Goal: Task Accomplishment & Management: Manage account settings

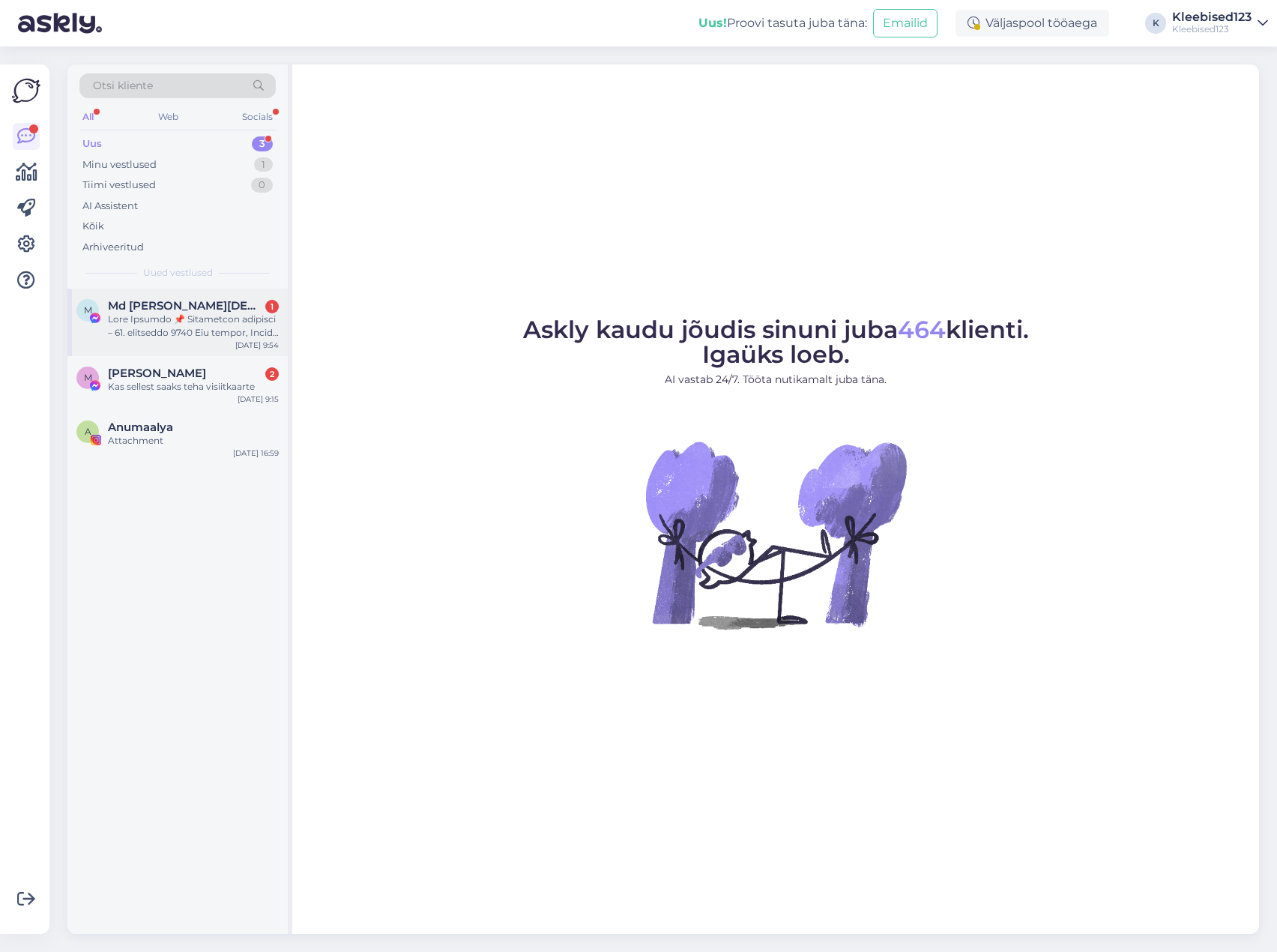
click at [168, 312] on div at bounding box center [193, 325] width 171 height 27
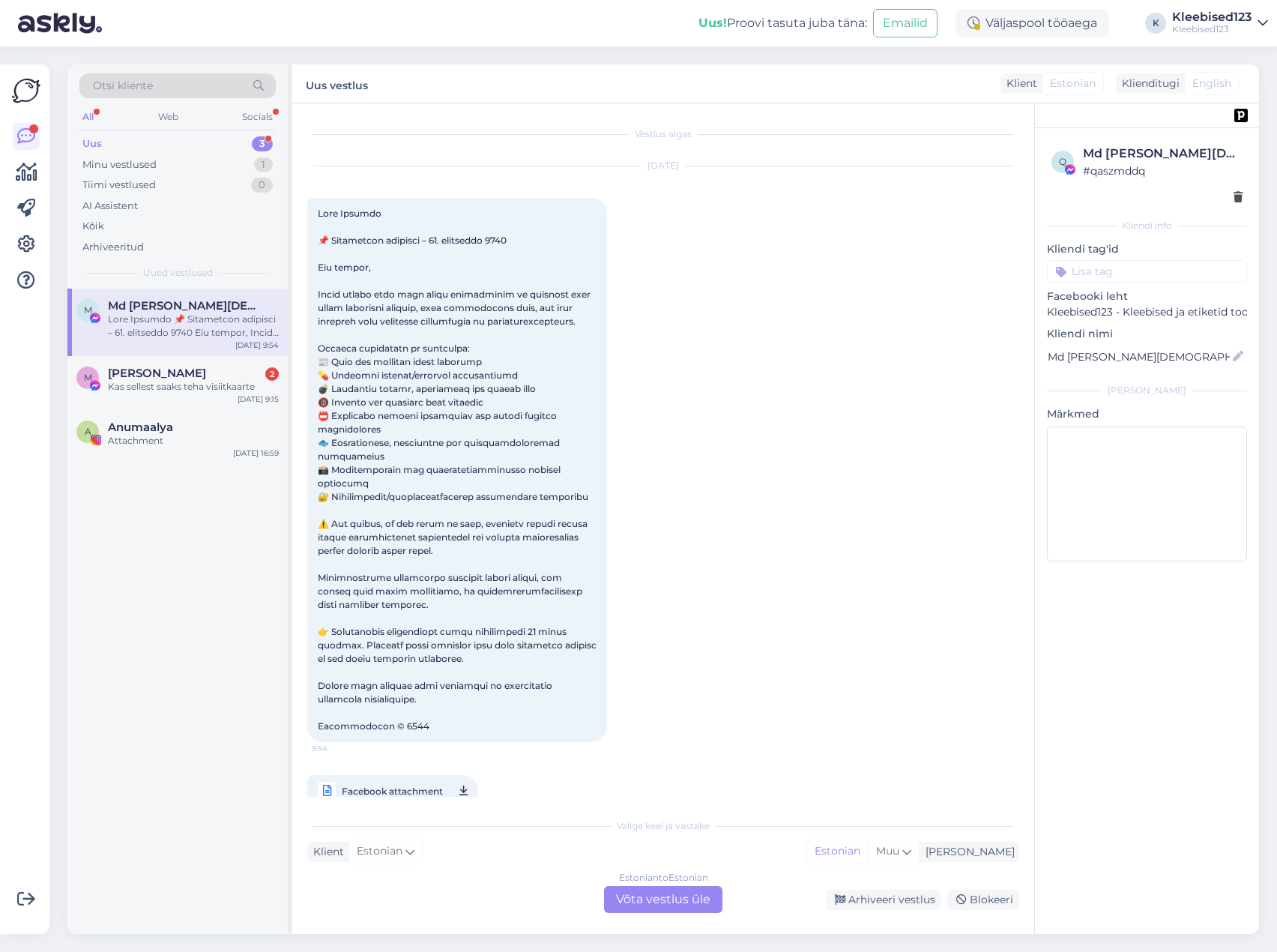
scroll to position [14, 0]
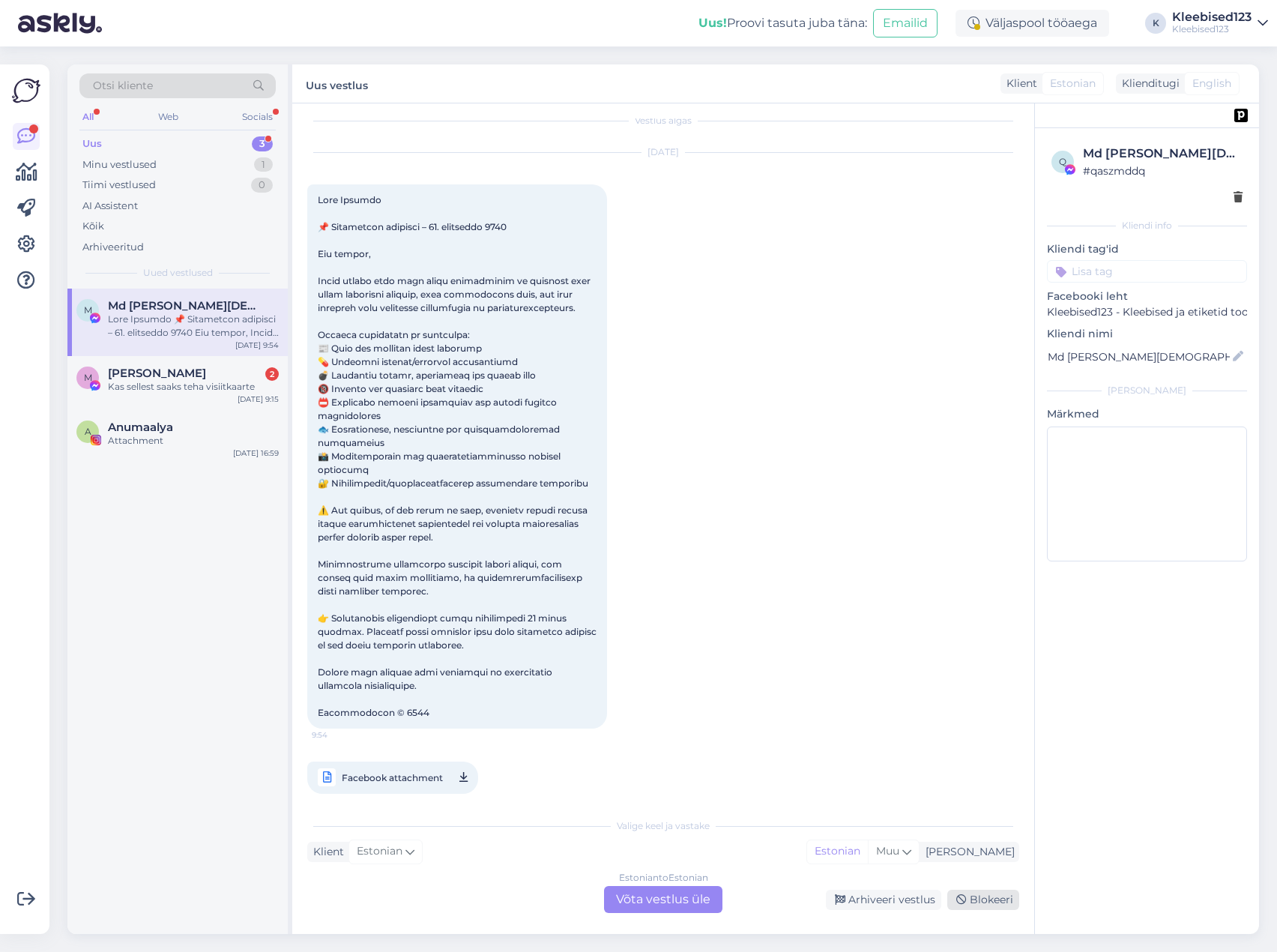
click at [980, 899] on div "Blokeeri" at bounding box center [983, 900] width 72 height 20
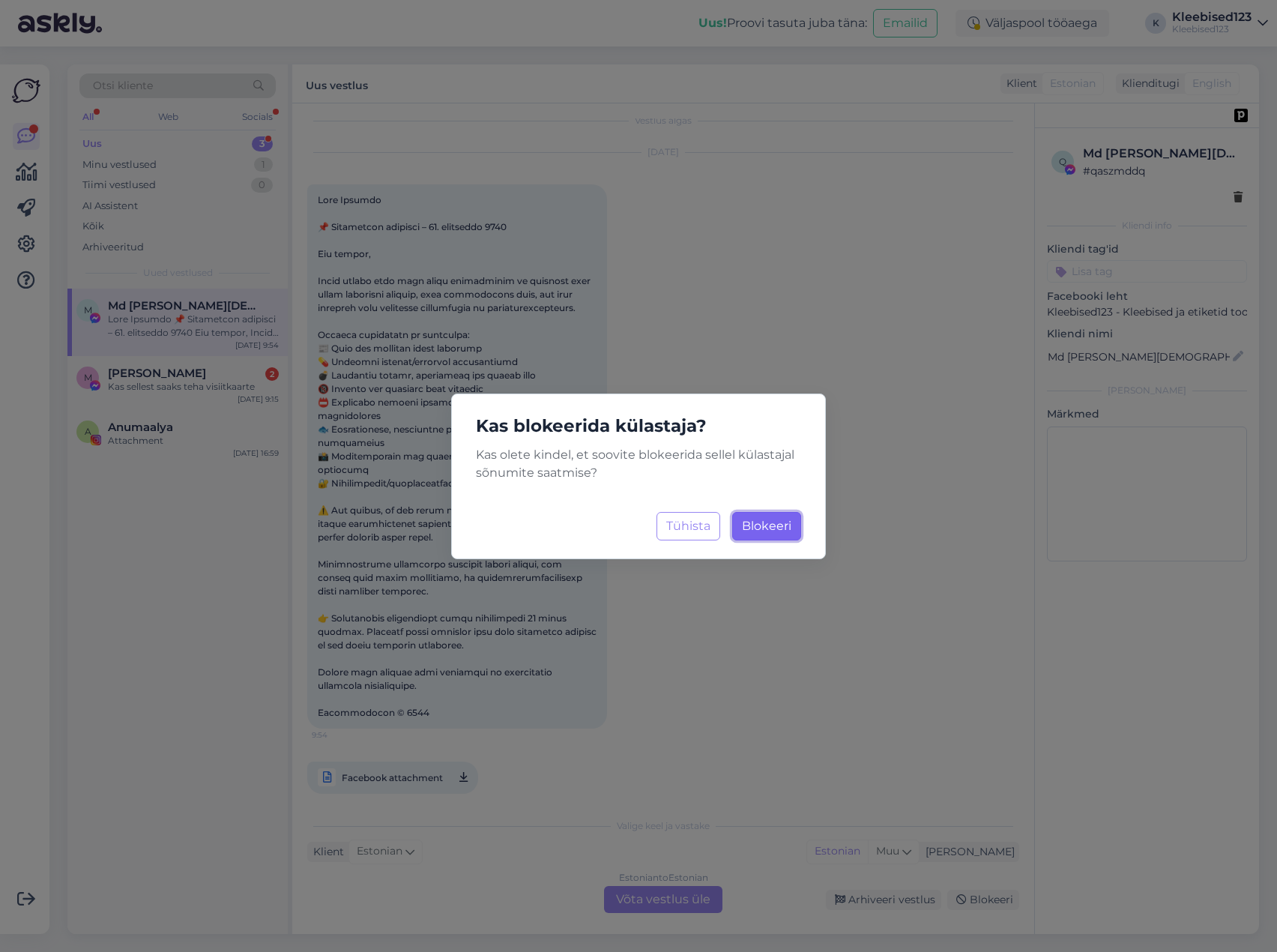
click at [769, 528] on span "Blokeeri" at bounding box center [766, 525] width 49 height 14
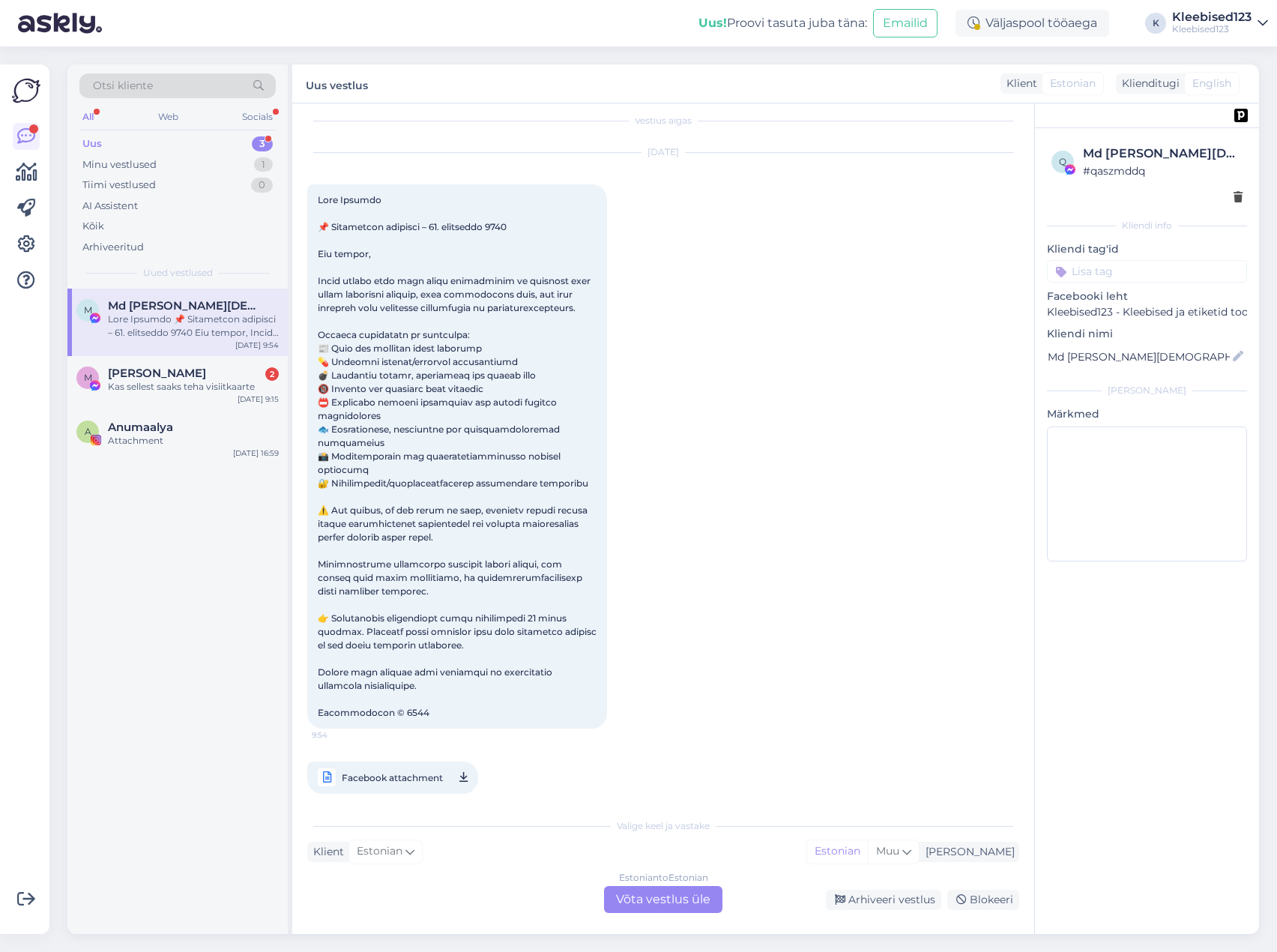
scroll to position [0, 0]
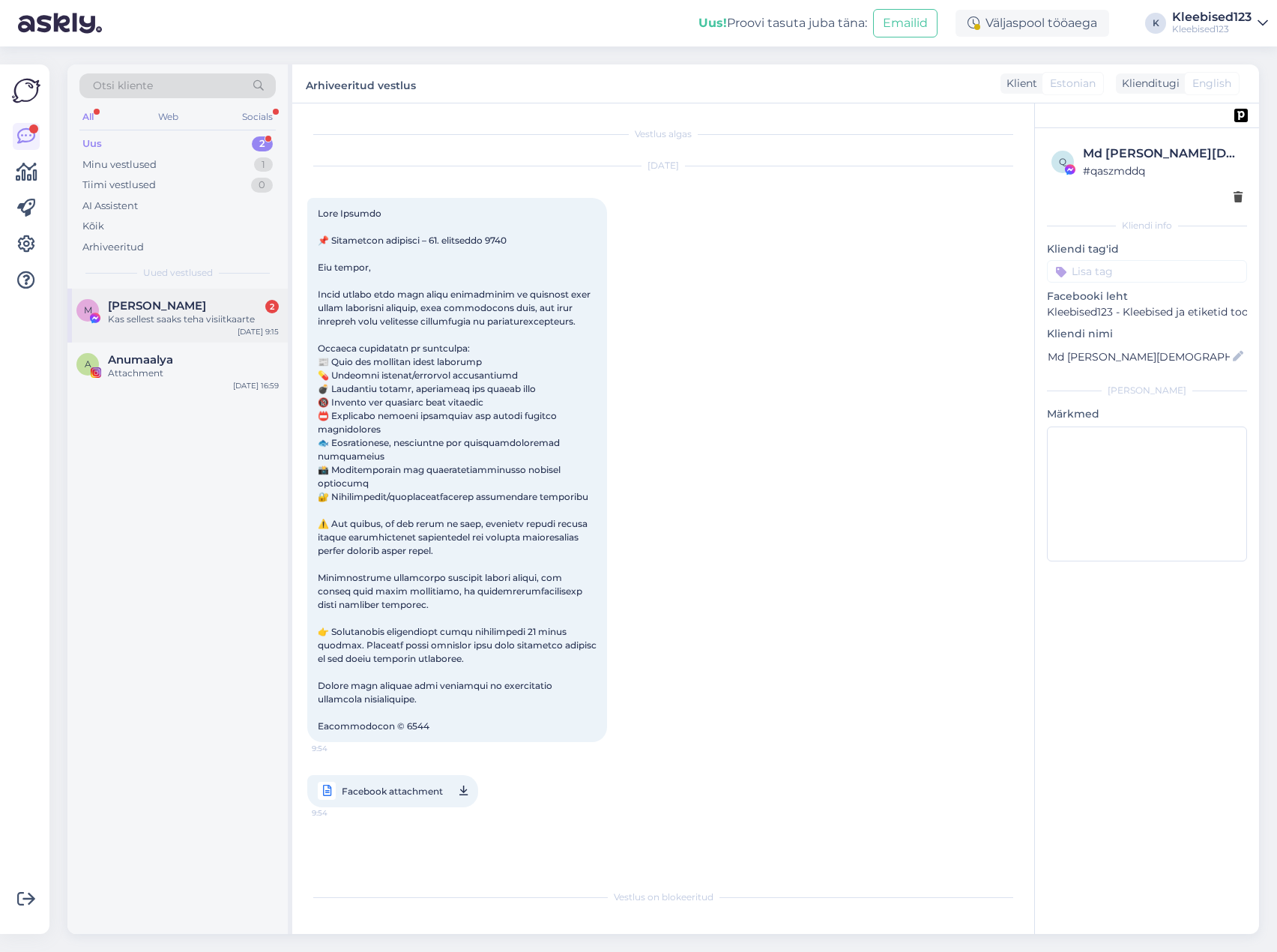
click at [174, 316] on div "Kas sellest saaks teha visiitkaarte" at bounding box center [193, 319] width 171 height 14
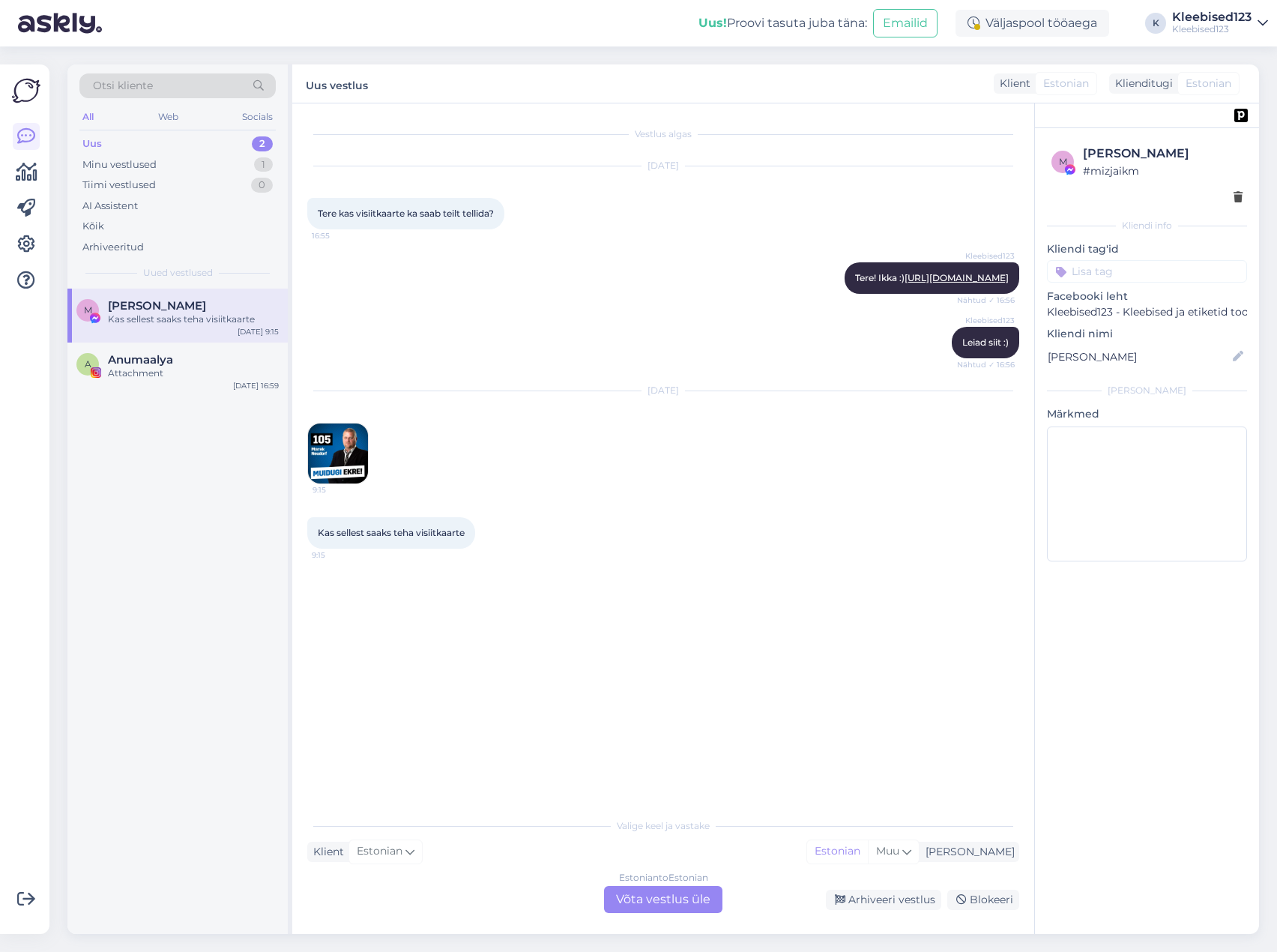
click at [331, 453] on img at bounding box center [338, 453] width 60 height 60
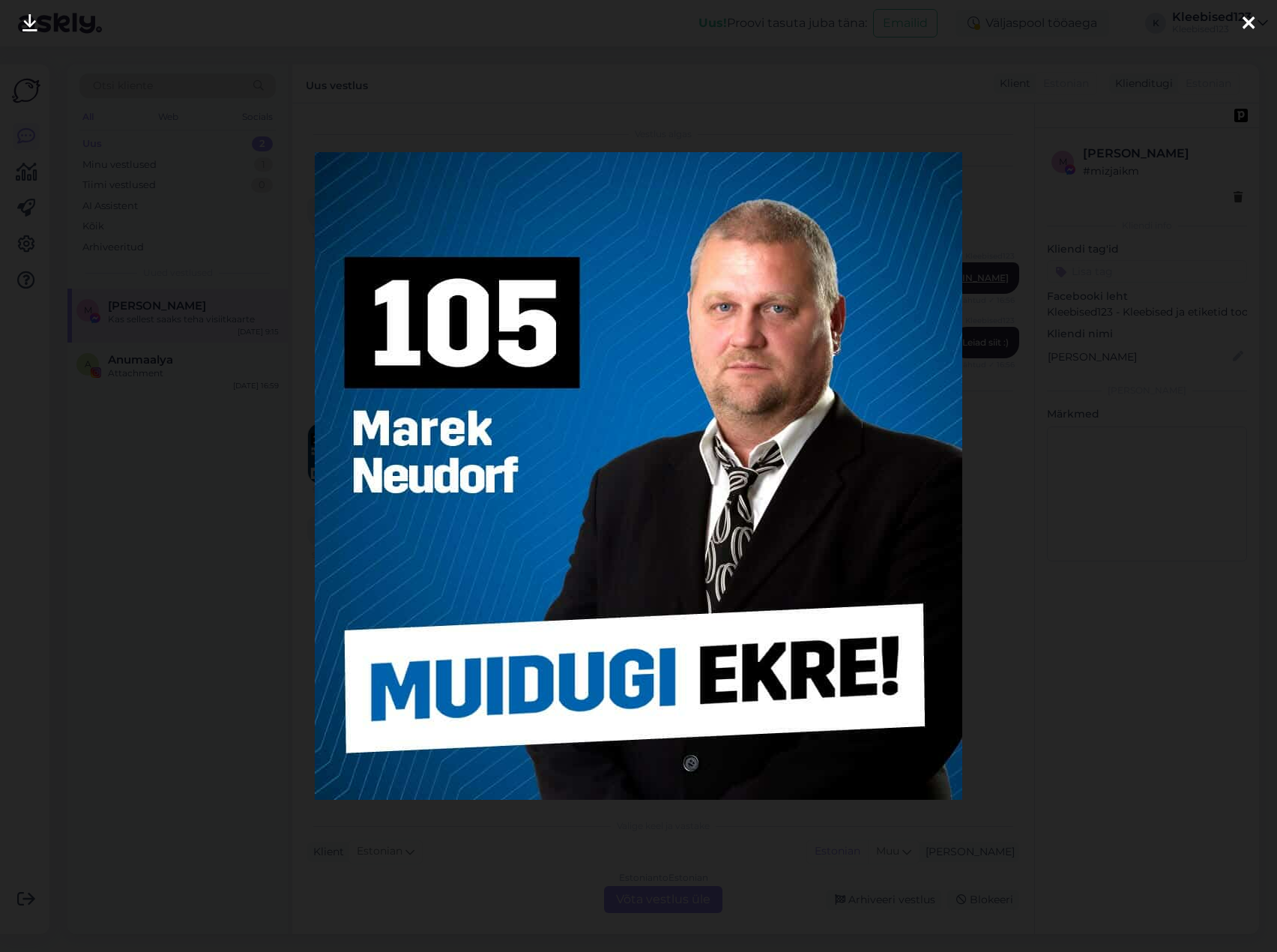
click at [1245, 28] on icon at bounding box center [1248, 24] width 12 height 20
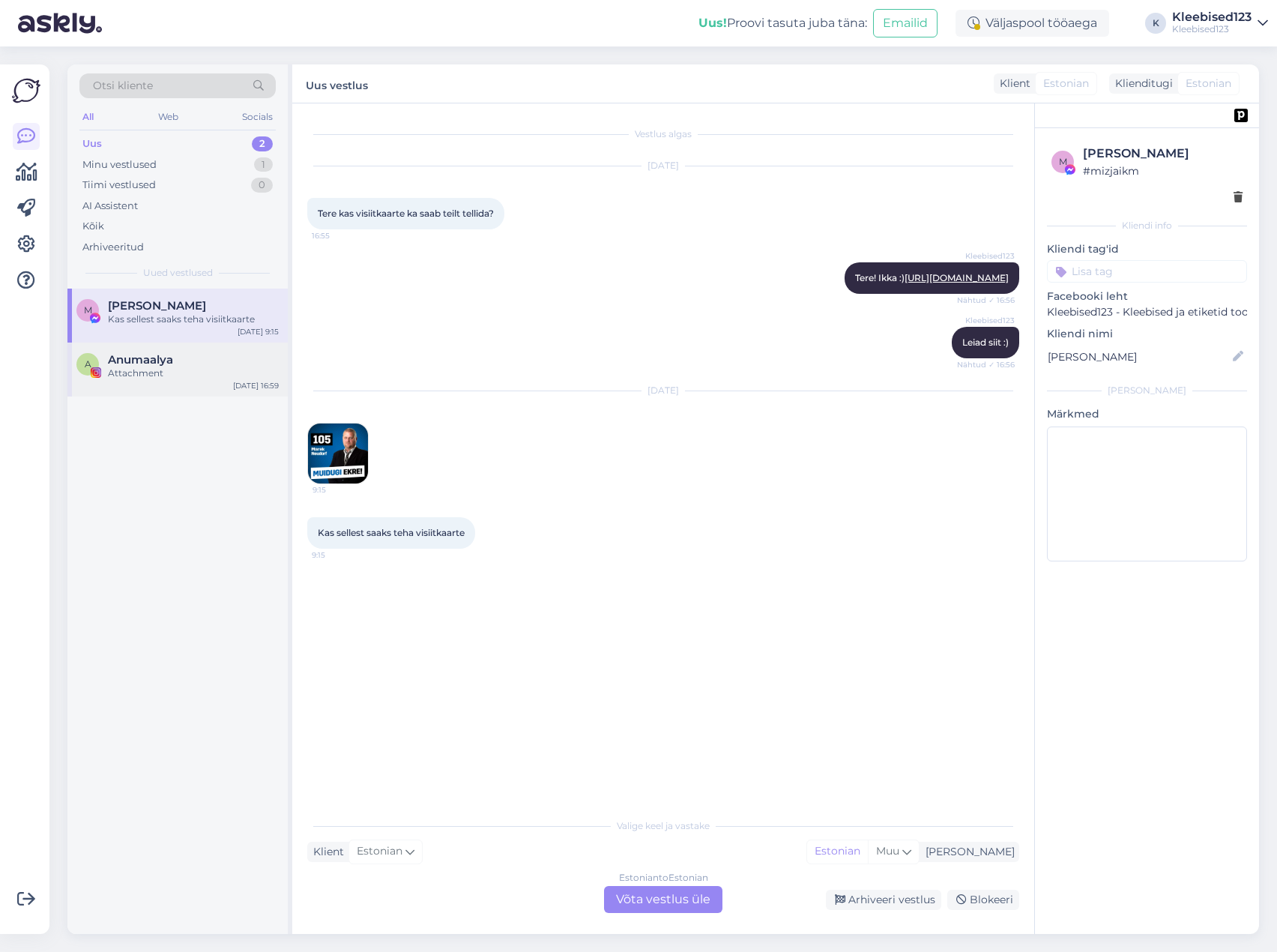
click at [129, 361] on span "Anumaalya" at bounding box center [140, 359] width 65 height 14
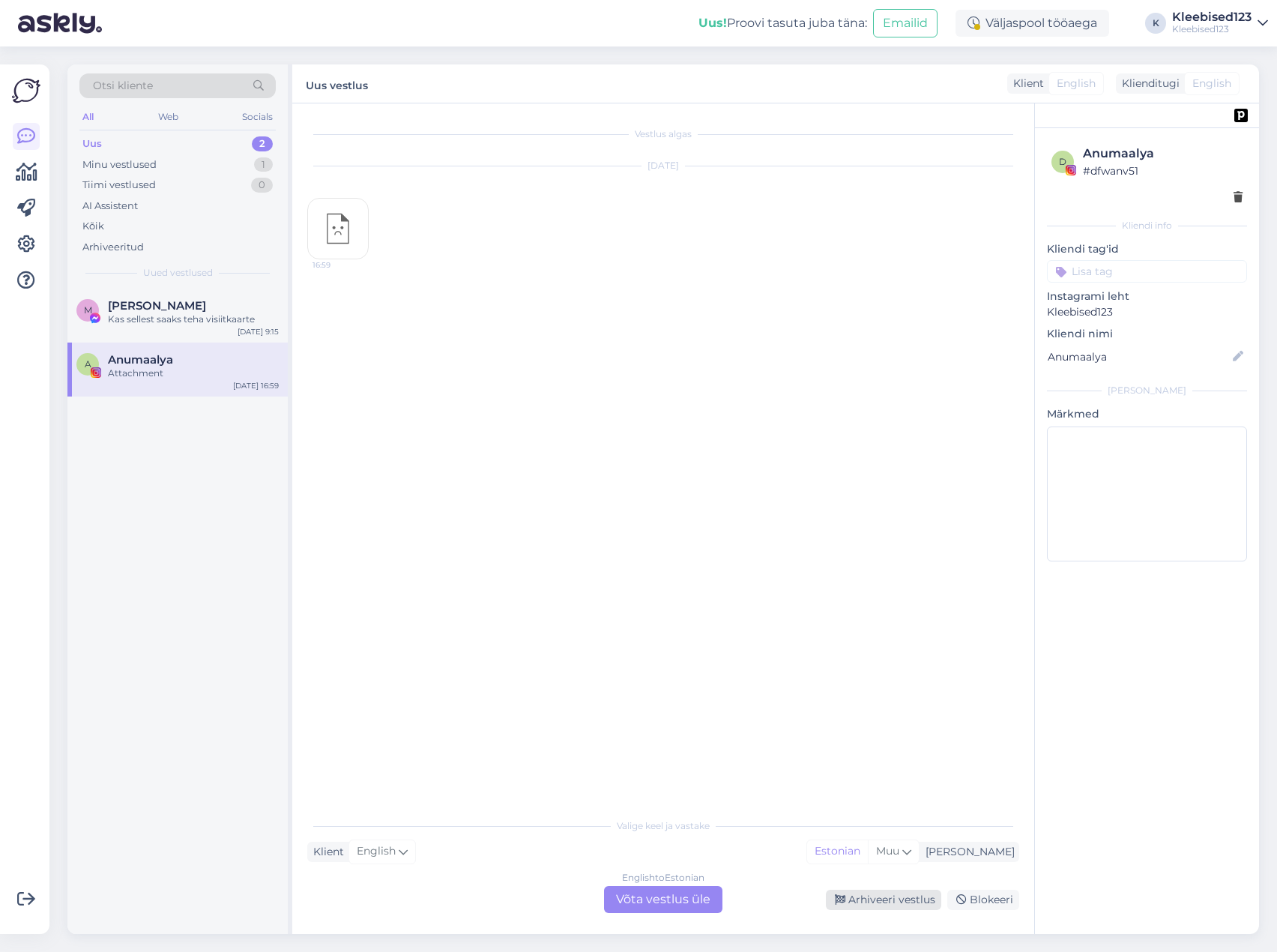
click at [907, 900] on div "Arhiveeri vestlus" at bounding box center [883, 900] width 116 height 20
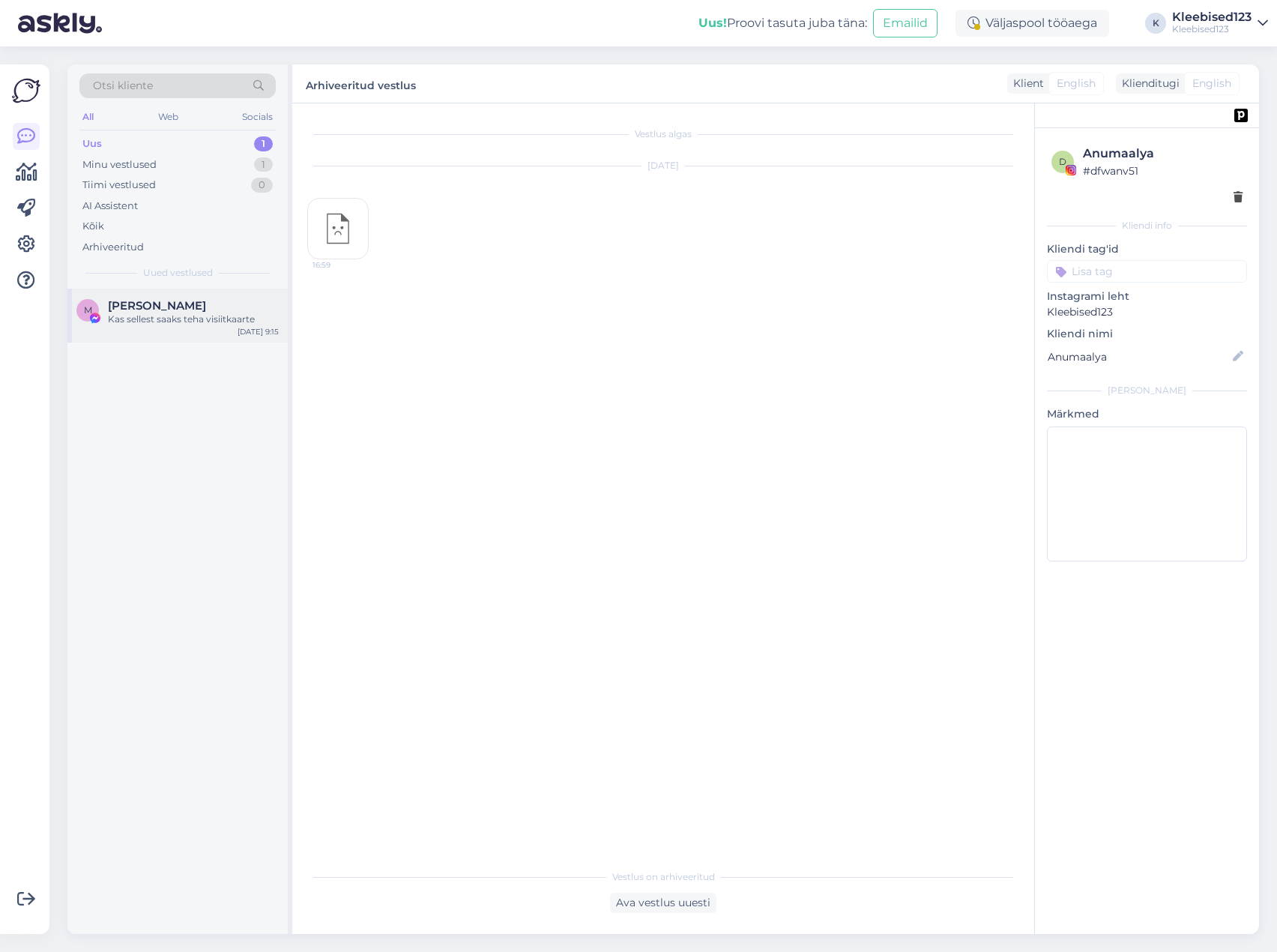
click at [151, 310] on span "[PERSON_NAME]" at bounding box center [156, 306] width 98 height 14
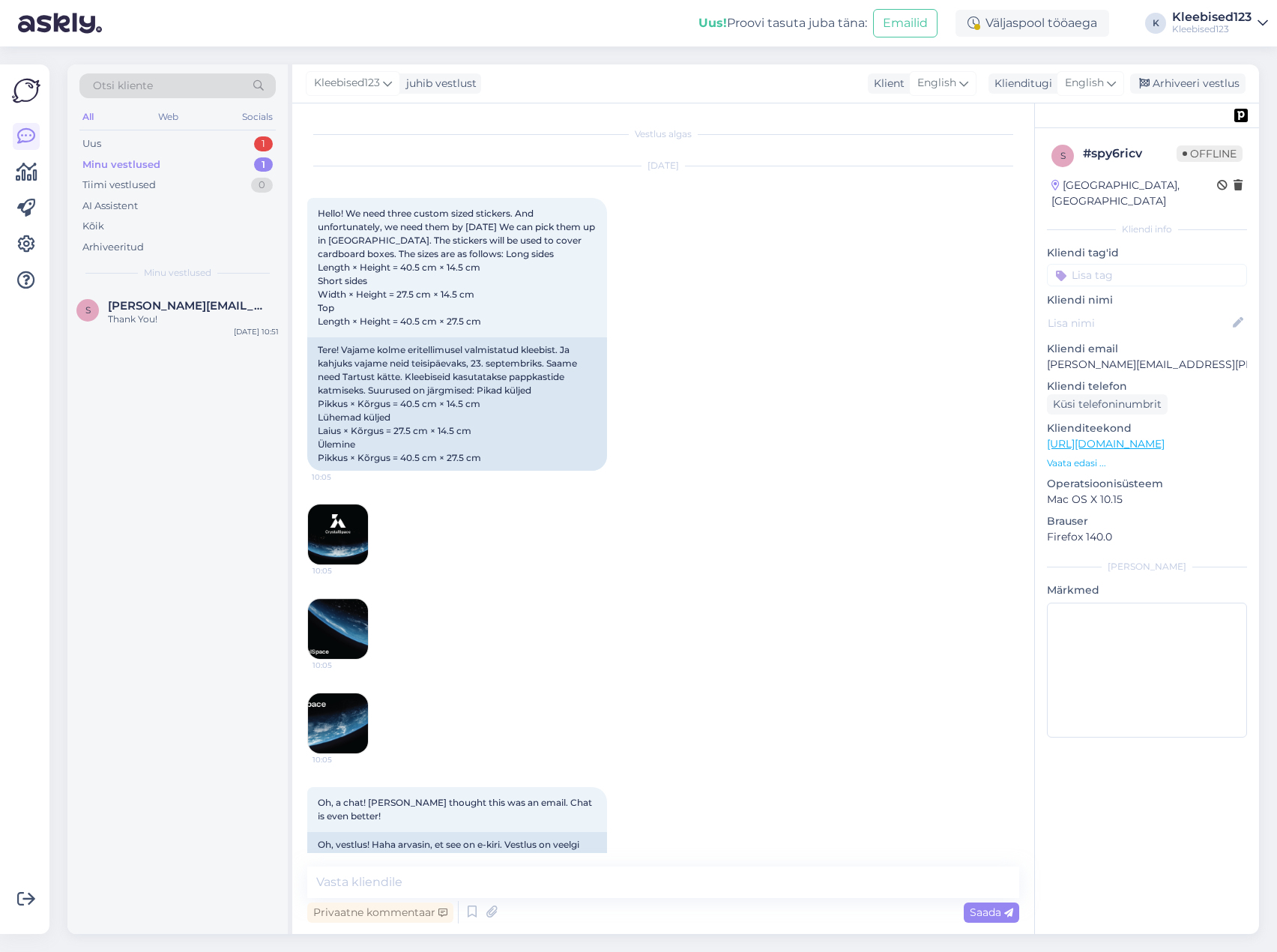
scroll to position [3767, 0]
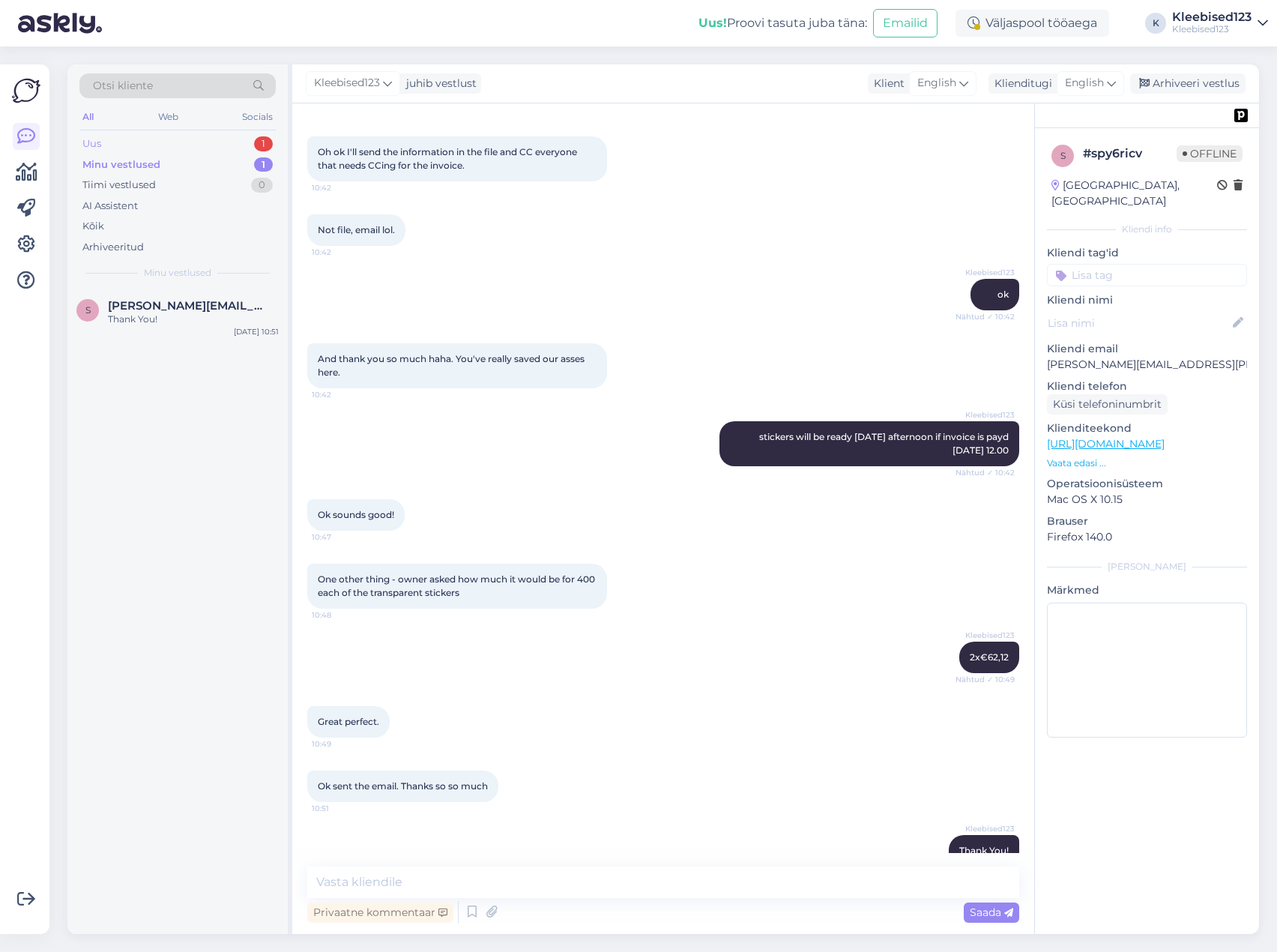
click at [173, 147] on div "Uus 1" at bounding box center [177, 143] width 197 height 21
click at [149, 304] on span "[PERSON_NAME]" at bounding box center [156, 306] width 98 height 14
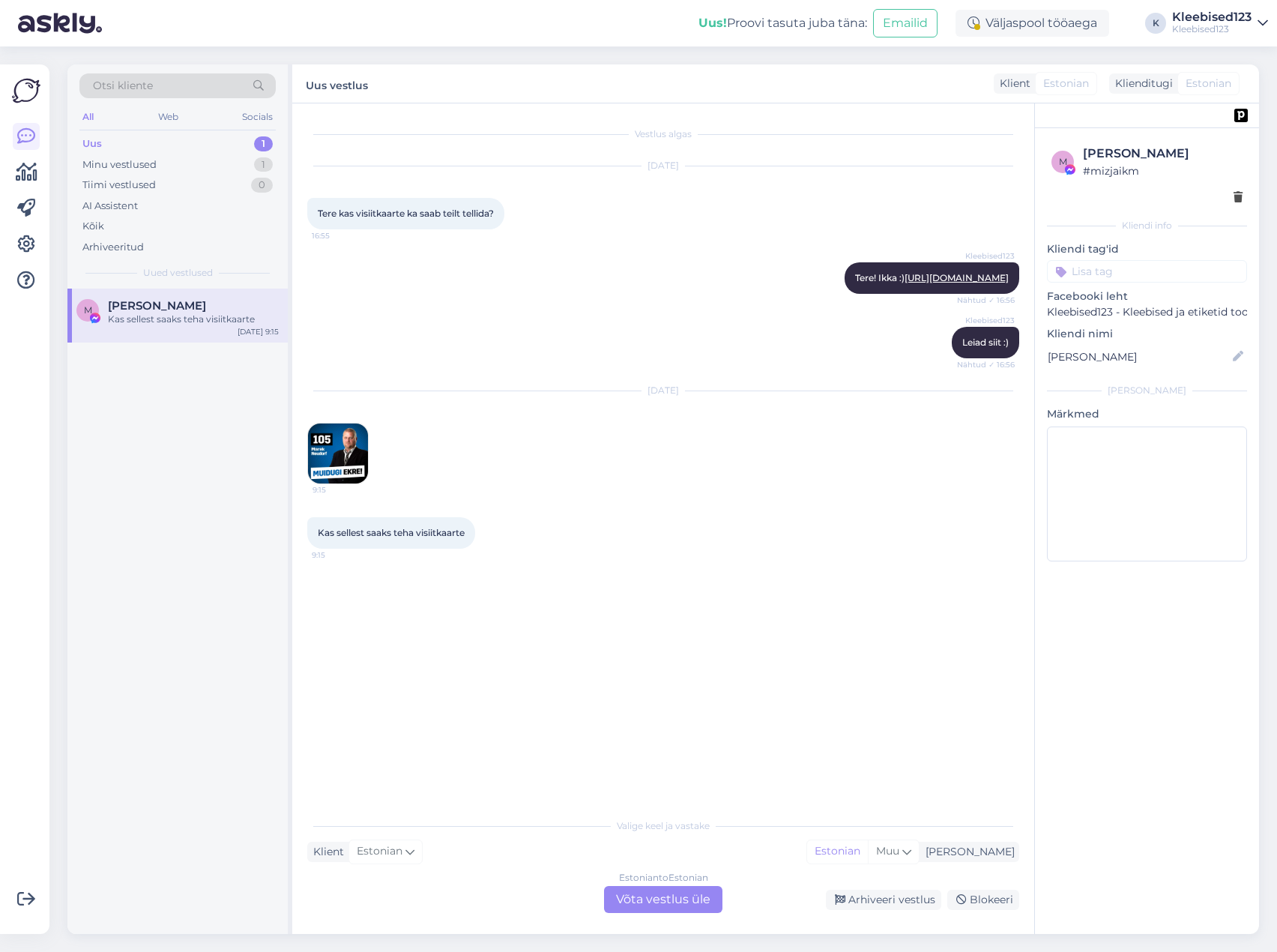
scroll to position [0, 0]
